Goal: Navigation & Orientation: Find specific page/section

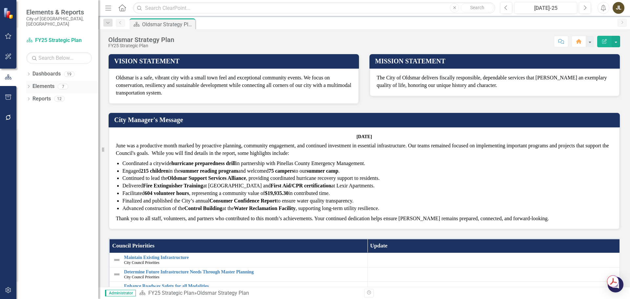
click at [28, 85] on div "Dropdown" at bounding box center [28, 88] width 5 height 6
click at [31, 110] on icon "Dropdown" at bounding box center [32, 112] width 5 height 4
click at [31, 109] on icon "Dropdown" at bounding box center [31, 111] width 4 height 5
click at [29, 73] on icon "Dropdown" at bounding box center [28, 75] width 5 height 4
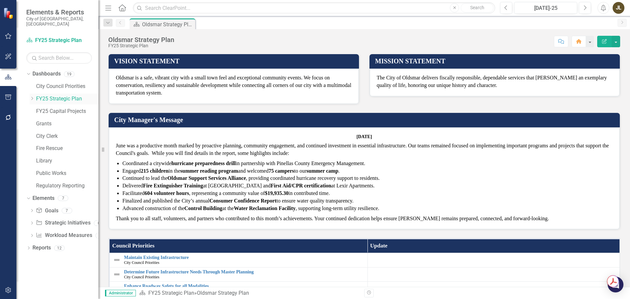
click at [31, 96] on icon "Dropdown" at bounding box center [32, 98] width 5 height 4
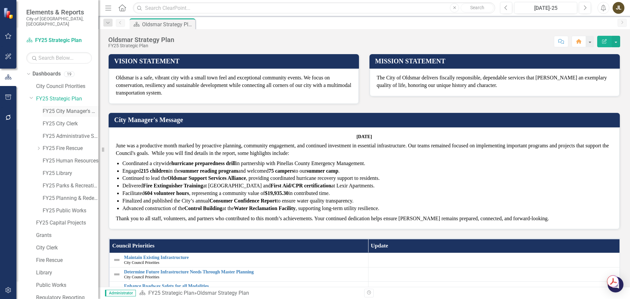
click at [51, 108] on link "FY25 City Manager's Office" at bounding box center [71, 112] width 56 height 8
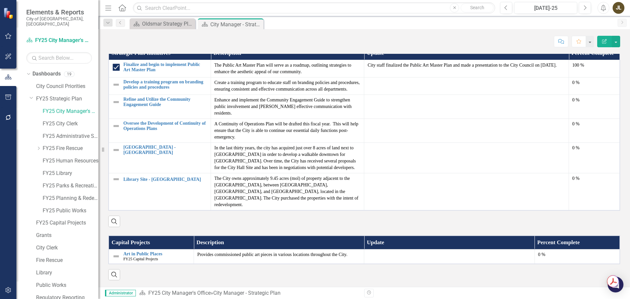
scroll to position [853, 0]
click at [57, 120] on link "FY25 City Clerk" at bounding box center [71, 124] width 56 height 8
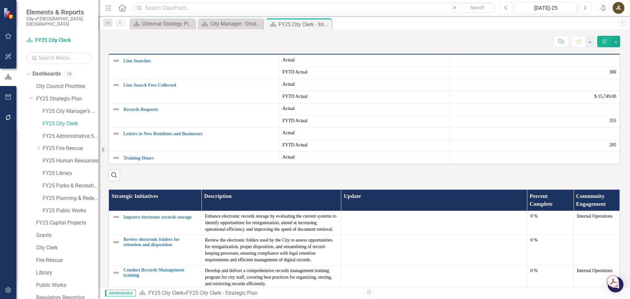
scroll to position [376, 0]
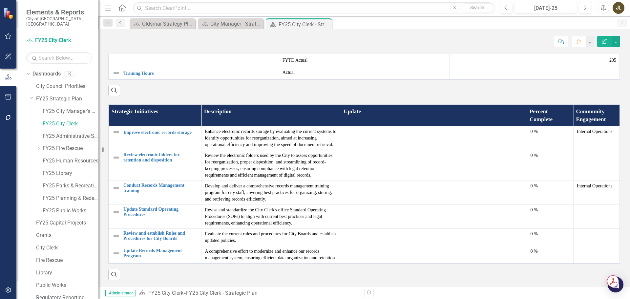
click at [64, 133] on link "FY25 Administrative Services" at bounding box center [71, 137] width 56 height 8
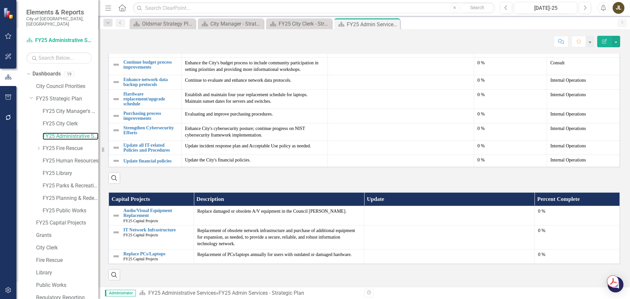
scroll to position [618, 0]
drag, startPoint x: 52, startPoint y: 143, endPoint x: 61, endPoint y: 145, distance: 9.4
click at [52, 145] on link "FY25 Fire Rescue" at bounding box center [71, 149] width 56 height 8
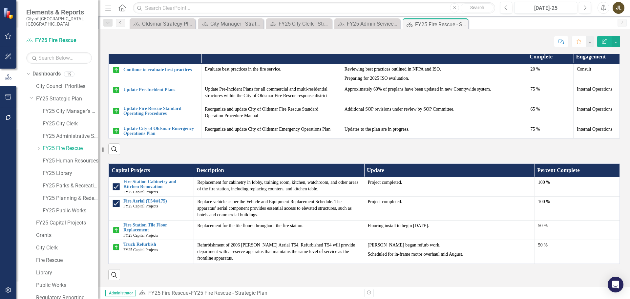
scroll to position [558, 0]
click at [66, 157] on link "FY25 Human Resources" at bounding box center [71, 161] width 56 height 8
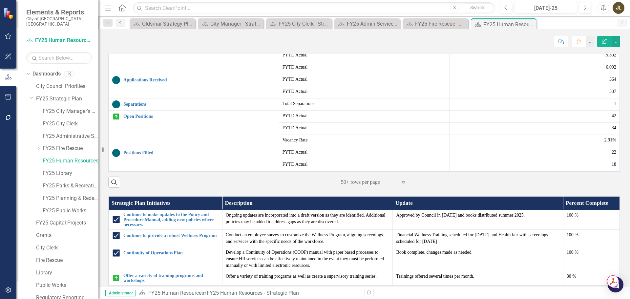
scroll to position [344, 0]
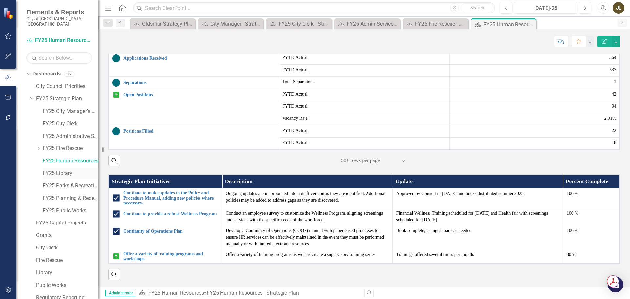
click at [64, 171] on link "FY25 Library" at bounding box center [71, 174] width 56 height 8
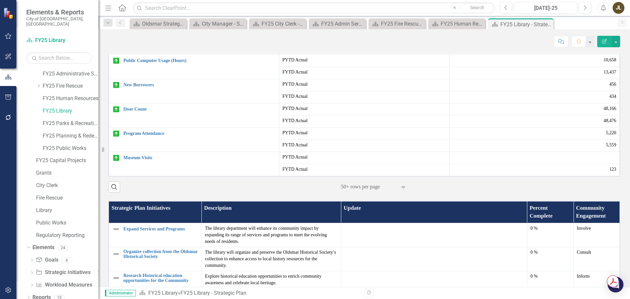
scroll to position [361, 0]
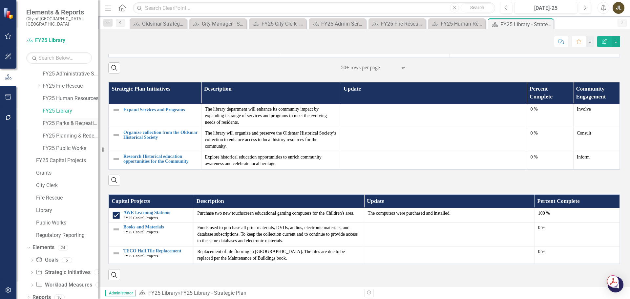
click at [75, 120] on link "FY25 Parks & Recreation" at bounding box center [71, 124] width 56 height 8
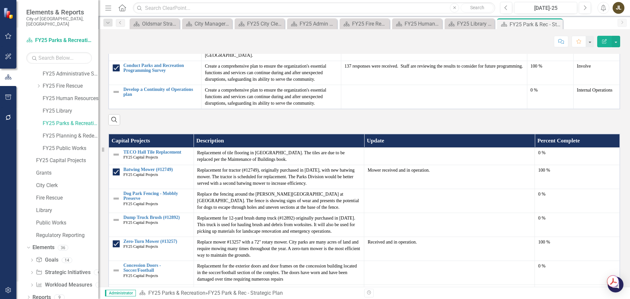
scroll to position [623, 0]
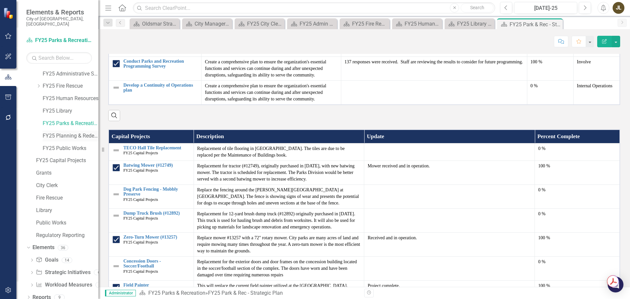
click at [52, 132] on link "FY25 Planning & Redevelopment" at bounding box center [71, 136] width 56 height 8
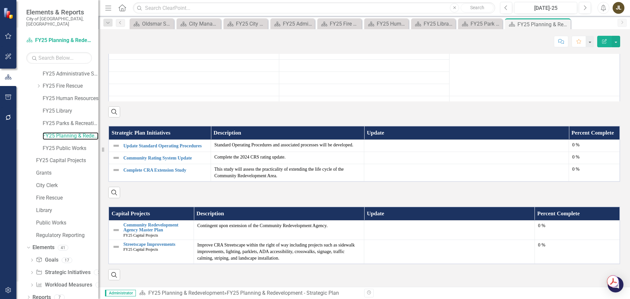
scroll to position [321, 0]
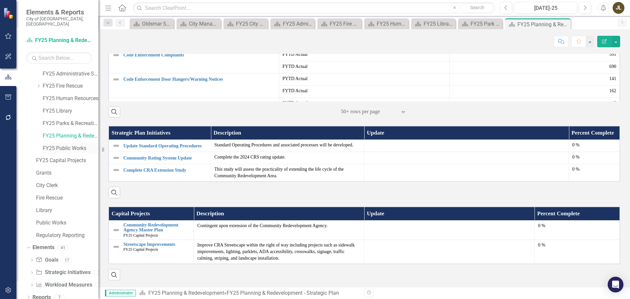
click at [61, 145] on link "FY25 Public Works" at bounding box center [71, 149] width 56 height 8
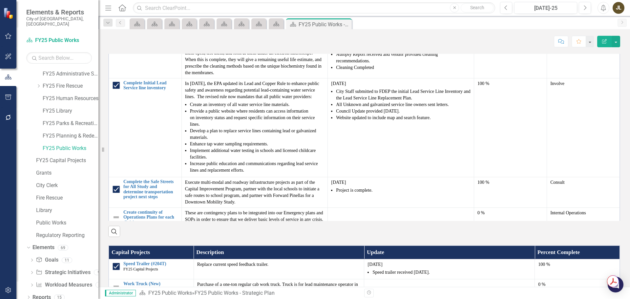
scroll to position [426, 0]
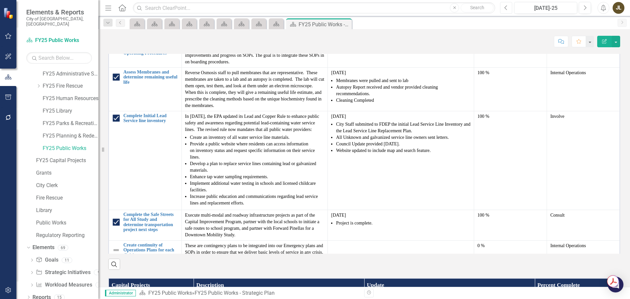
click at [508, 9] on button "Previous" at bounding box center [506, 8] width 12 height 12
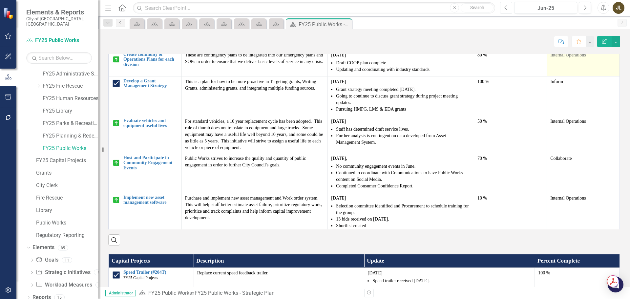
scroll to position [186, 0]
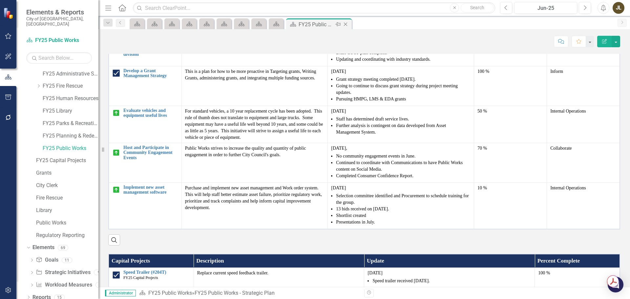
click at [348, 26] on icon "Close" at bounding box center [345, 24] width 7 height 5
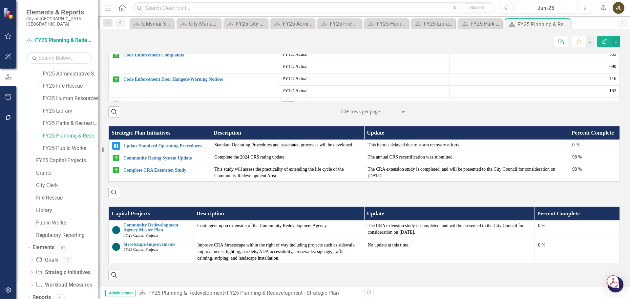
scroll to position [513, 0]
click at [567, 22] on icon "Close" at bounding box center [564, 24] width 7 height 5
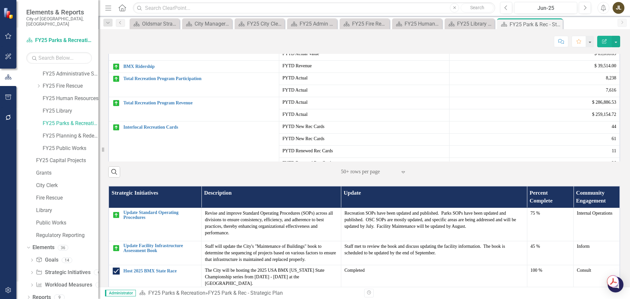
scroll to position [525, 0]
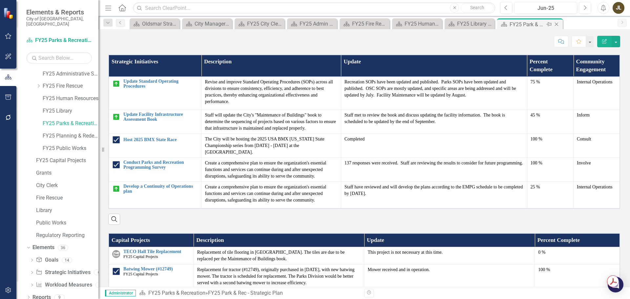
click at [557, 25] on icon "Close" at bounding box center [556, 24] width 7 height 5
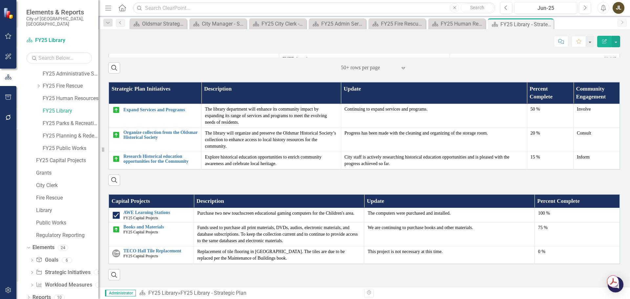
scroll to position [358, 0]
click at [546, 25] on icon "Close" at bounding box center [547, 24] width 7 height 5
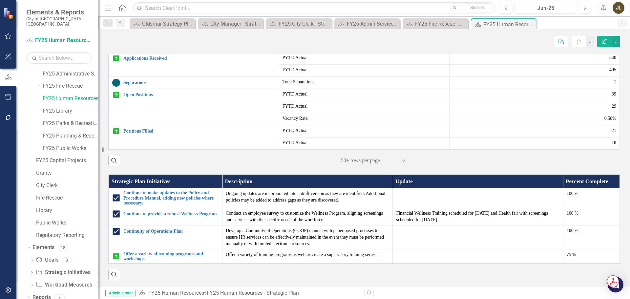
scroll to position [383, 0]
click at [532, 22] on icon "Close" at bounding box center [530, 24] width 7 height 5
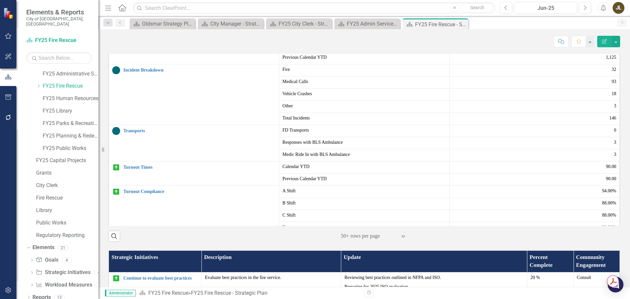
scroll to position [492, 0]
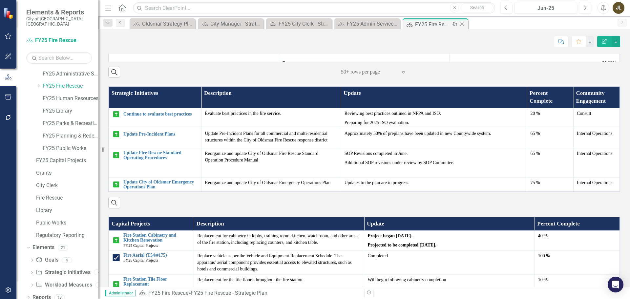
click at [465, 23] on icon "Close" at bounding box center [462, 24] width 7 height 5
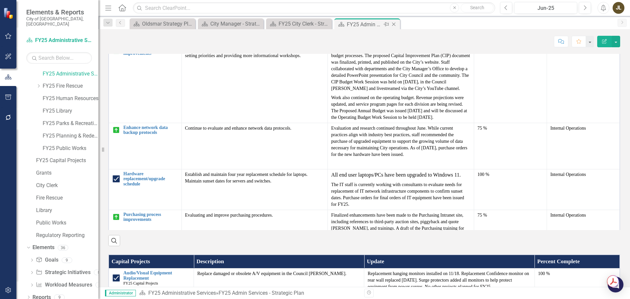
click at [394, 23] on icon "Close" at bounding box center [393, 24] width 7 height 5
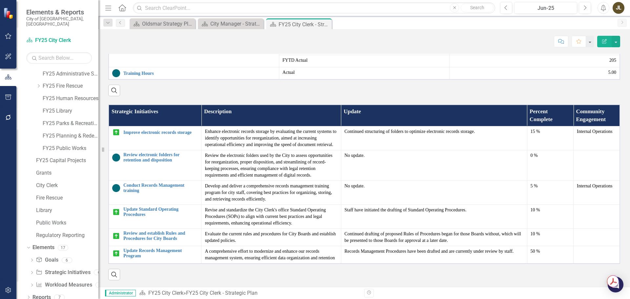
scroll to position [376, 0]
click at [327, 26] on icon "Close" at bounding box center [325, 24] width 7 height 5
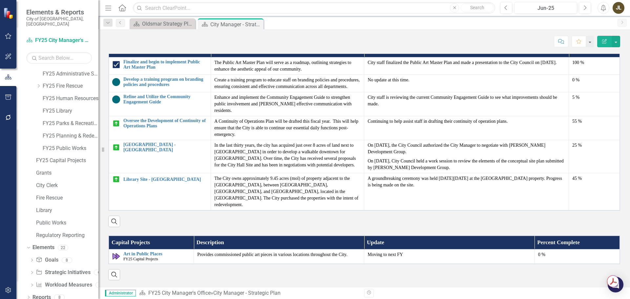
scroll to position [846, 0]
